Goal: Task Accomplishment & Management: Use online tool/utility

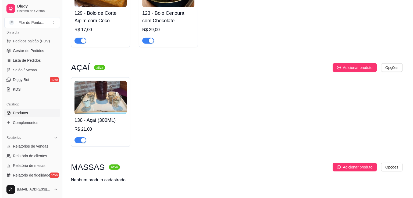
scroll to position [1461, 0]
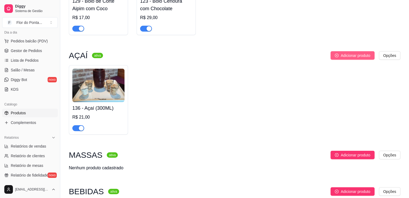
click at [346, 59] on span "Adicionar produto" at bounding box center [355, 56] width 30 height 6
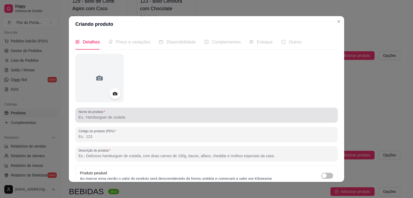
click at [122, 118] on input "Nome do produto" at bounding box center [206, 117] width 256 height 5
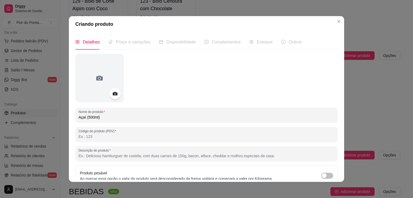
type input "Açaí (500ml)"
click at [113, 95] on icon at bounding box center [115, 93] width 5 height 3
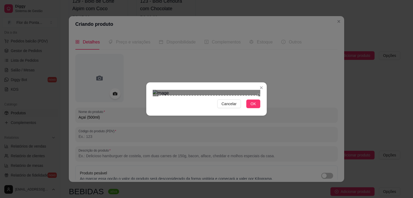
click at [258, 110] on div "Cancelar OK" at bounding box center [206, 99] width 120 height 23
click at [153, 90] on div "Use the arrow keys to move the north west drag handle to change the crop select…" at bounding box center [153, 90] width 0 height 0
click at [252, 107] on span "OK" at bounding box center [252, 104] width 5 height 6
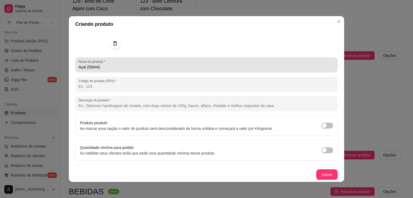
scroll to position [1, 0]
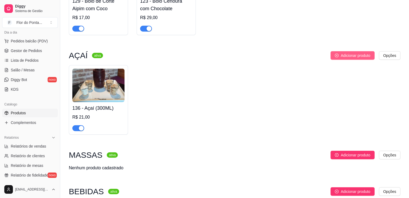
click at [345, 59] on span "Adicionar produto" at bounding box center [355, 56] width 30 height 6
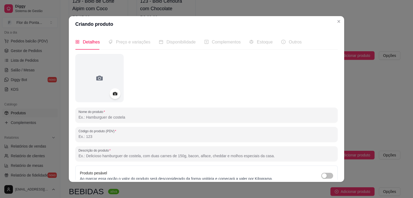
click at [106, 119] on input "Nome do produto" at bounding box center [206, 117] width 256 height 5
type input "Açaí (500ml)"
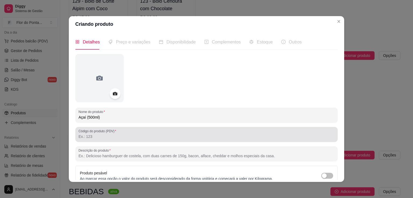
click at [106, 134] on input "Código do produto (PDV)" at bounding box center [206, 136] width 256 height 5
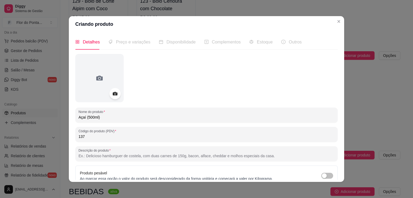
type input "137"
click at [113, 94] on icon at bounding box center [115, 93] width 5 height 3
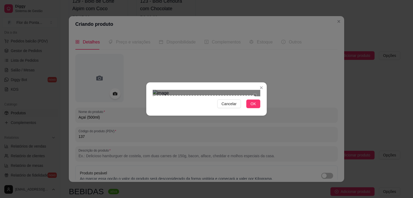
click at [152, 110] on div "Cancelar OK" at bounding box center [206, 99] width 120 height 23
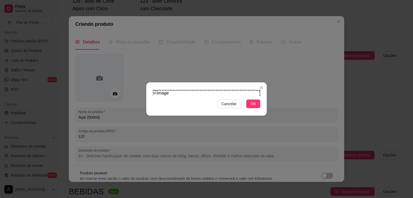
click at [260, 88] on div "Cancelar OK" at bounding box center [206, 99] width 120 height 23
click at [256, 107] on span "OK" at bounding box center [252, 104] width 5 height 6
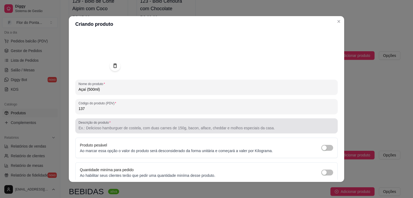
scroll to position [50, 0]
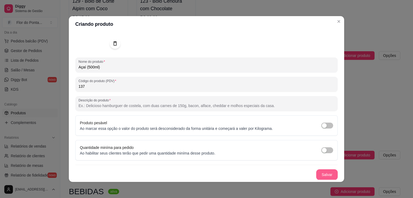
click at [321, 176] on button "Salvar" at bounding box center [326, 174] width 21 height 11
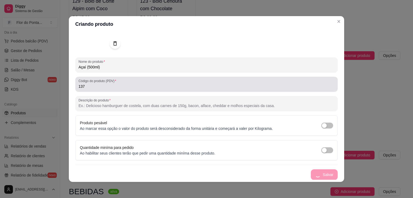
scroll to position [0, 0]
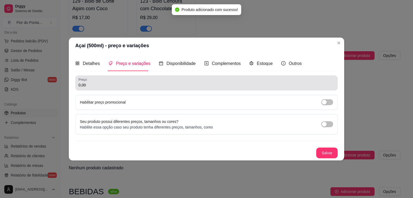
click at [99, 85] on input "0,00" at bounding box center [206, 84] width 256 height 5
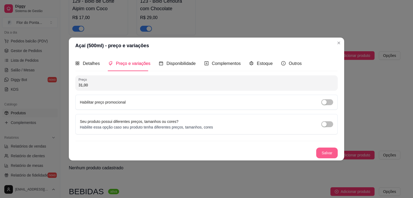
type input "31,00"
click at [327, 155] on button "Salvar" at bounding box center [326, 153] width 21 height 10
